Goal: Find specific page/section: Find specific page/section

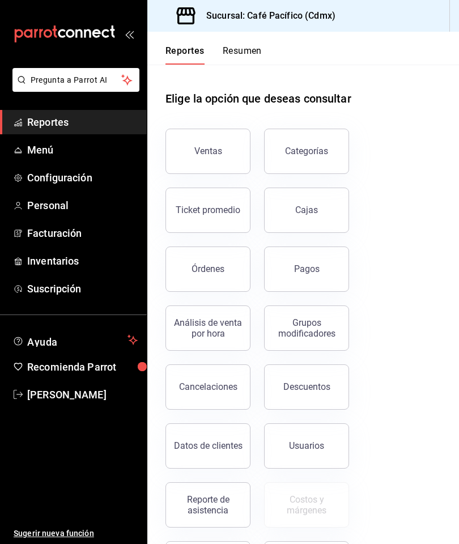
click at [327, 260] on button "Pagos" at bounding box center [306, 269] width 85 height 45
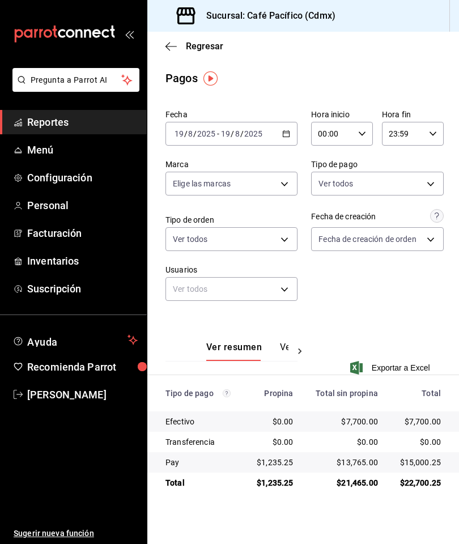
click at [87, 123] on span "Reportes" at bounding box center [82, 122] width 111 height 15
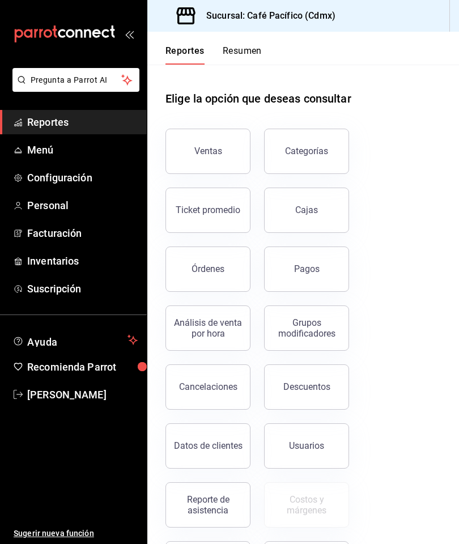
click at [215, 148] on div "Ventas" at bounding box center [209, 151] width 28 height 11
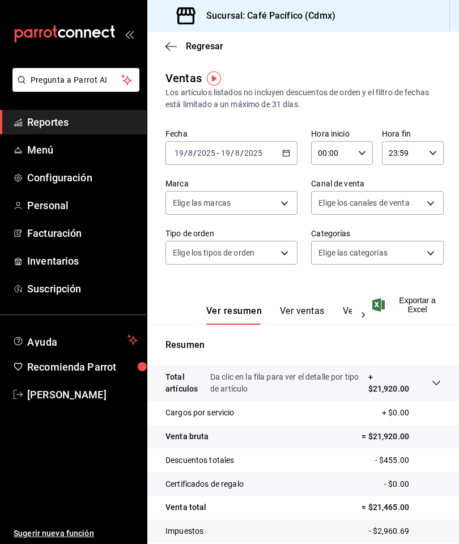
click at [96, 111] on link "Reportes" at bounding box center [73, 122] width 147 height 24
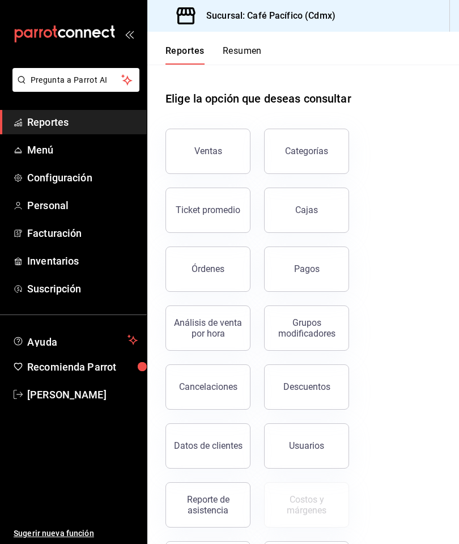
click at [209, 147] on div "Ventas" at bounding box center [209, 151] width 28 height 11
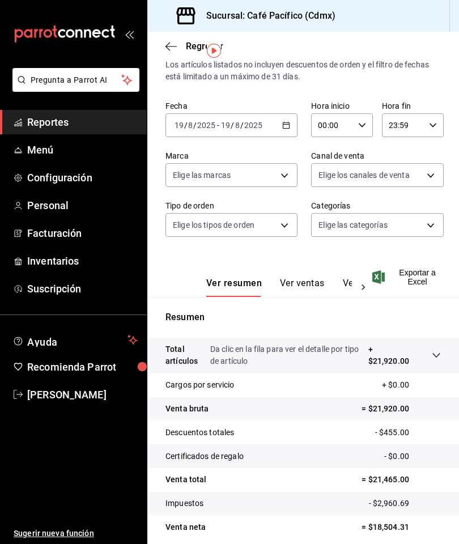
scroll to position [27, 0]
